Goal: Entertainment & Leisure: Browse casually

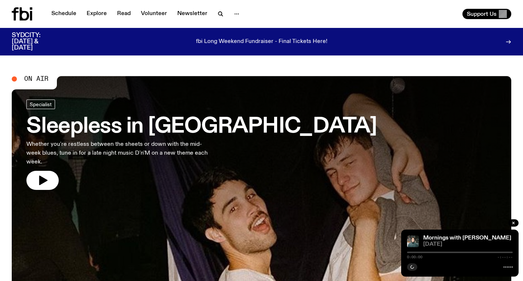
click at [192, 125] on h3 "Sleepless in [GEOGRAPHIC_DATA]" at bounding box center [201, 126] width 351 height 21
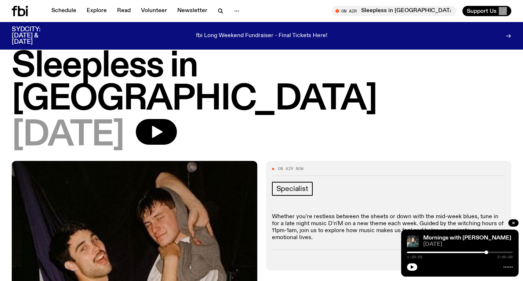
scroll to position [21, 0]
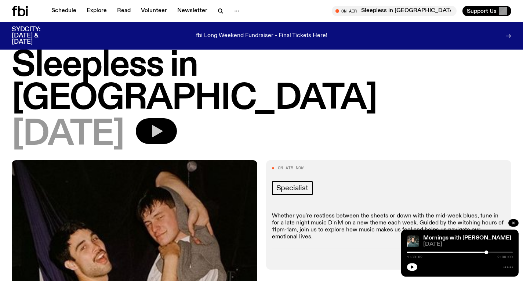
click at [163, 125] on icon "button" at bounding box center [157, 131] width 11 height 12
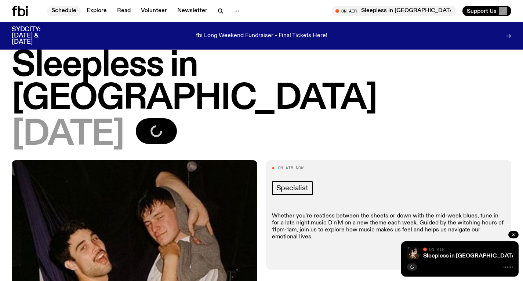
click at [66, 13] on link "Schedule" at bounding box center [64, 11] width 34 height 10
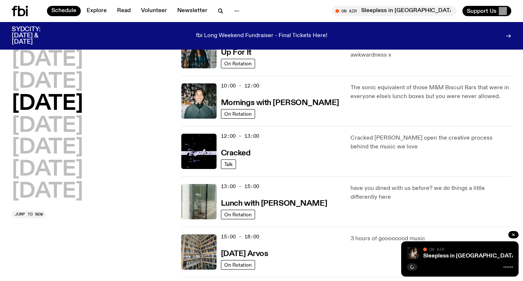
scroll to position [104, 0]
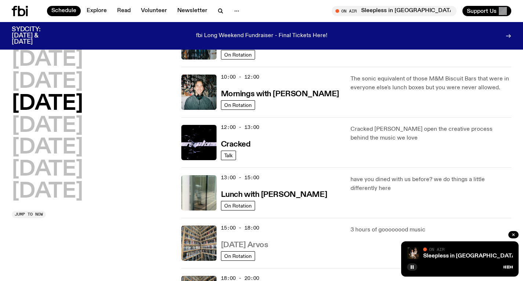
click at [268, 244] on h3 "[DATE] Arvos" at bounding box center [244, 245] width 47 height 8
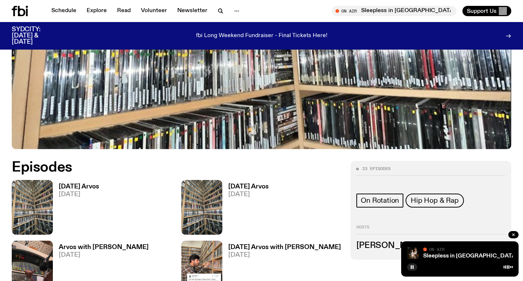
scroll to position [268, 0]
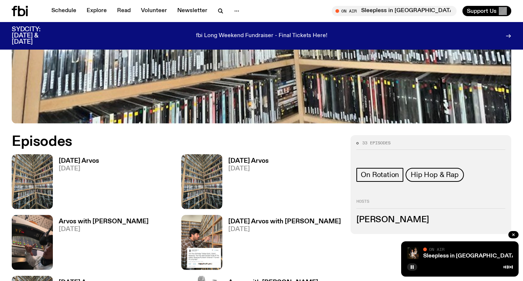
click at [85, 160] on h3 "[DATE] Arvos" at bounding box center [79, 161] width 40 height 6
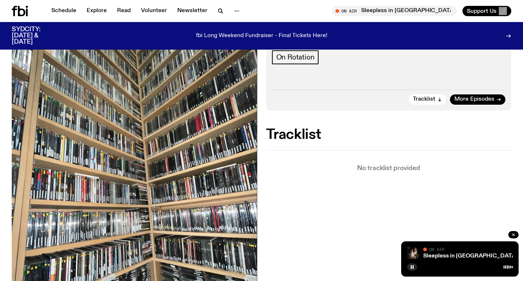
scroll to position [226, 0]
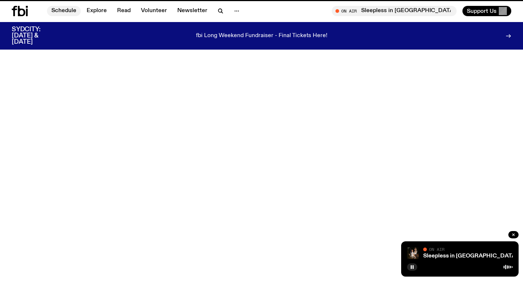
scroll to position [268, 0]
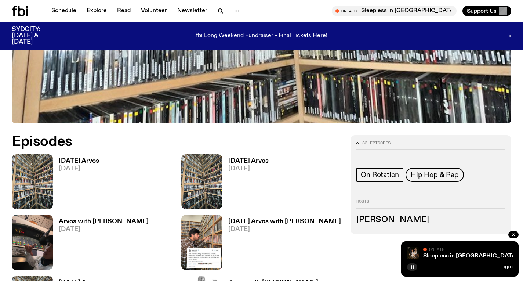
click at [255, 168] on span "[DATE]" at bounding box center [248, 169] width 40 height 6
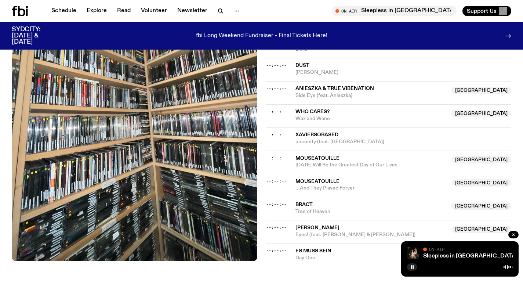
scroll to position [998, 0]
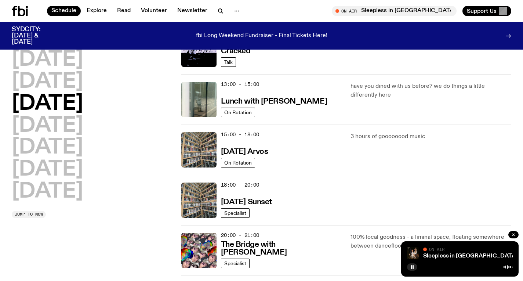
scroll to position [221, 0]
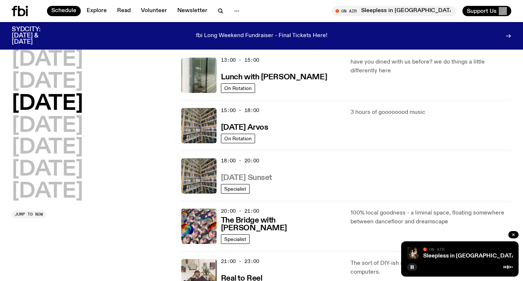
click at [272, 176] on h3 "[DATE] Sunset" at bounding box center [246, 178] width 51 height 8
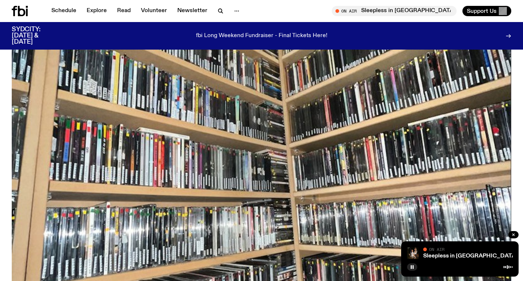
scroll to position [313, 0]
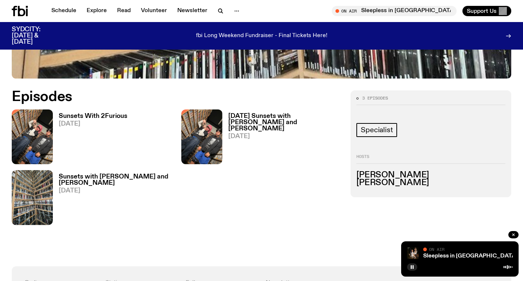
click at [107, 117] on h3 "Sunsets With 2Furious" at bounding box center [93, 116] width 69 height 6
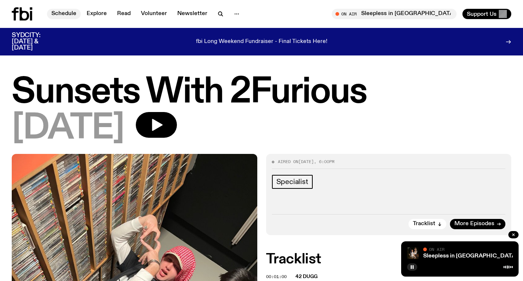
click at [57, 14] on link "Schedule" at bounding box center [64, 14] width 34 height 10
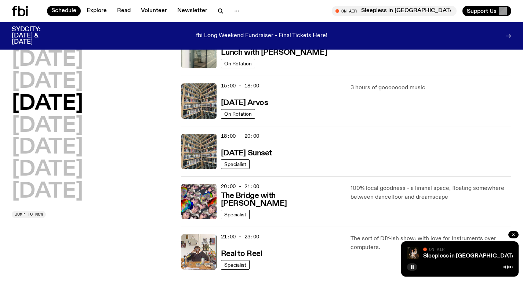
scroll to position [232, 0]
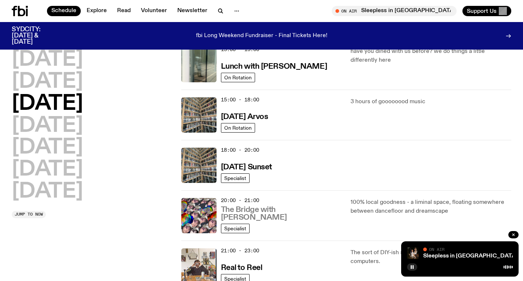
click at [268, 218] on h3 "The Bridge with [PERSON_NAME]" at bounding box center [281, 213] width 121 height 15
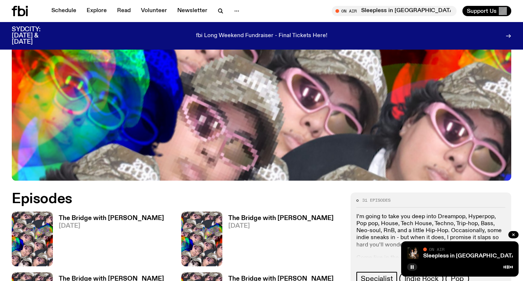
scroll to position [277, 0]
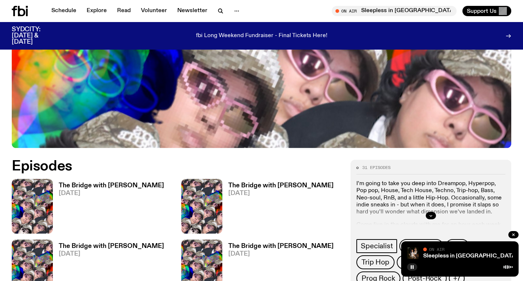
click at [114, 182] on h3 "The Bridge with [PERSON_NAME]" at bounding box center [111, 185] width 105 height 6
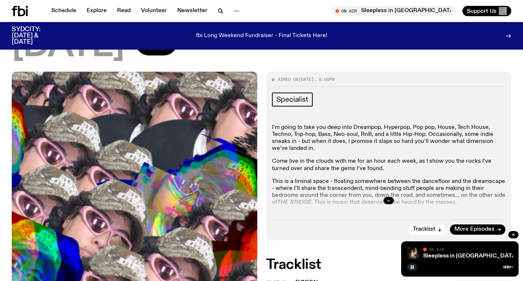
scroll to position [185, 0]
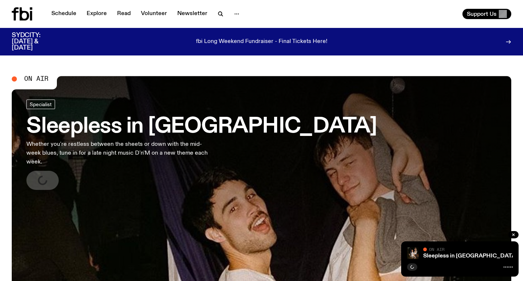
click at [141, 127] on h3 "Sleepless in [GEOGRAPHIC_DATA]" at bounding box center [201, 126] width 351 height 21
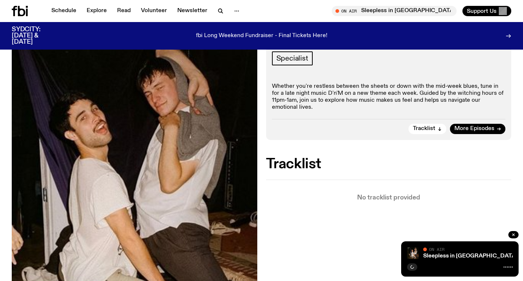
scroll to position [164, 0]
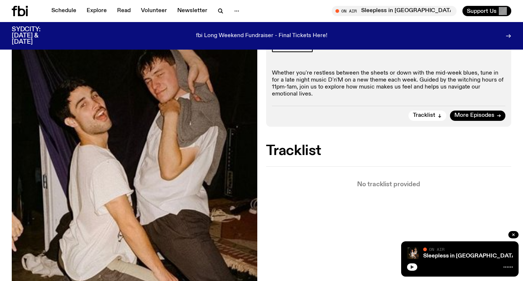
click at [410, 269] on button "button" at bounding box center [412, 266] width 10 height 7
